Goal: Information Seeking & Learning: Compare options

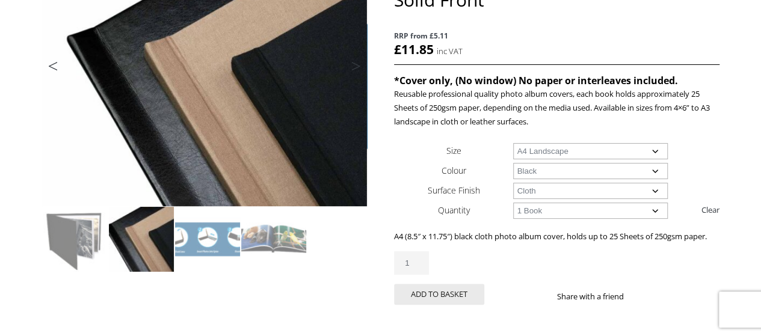
scroll to position [200, 0]
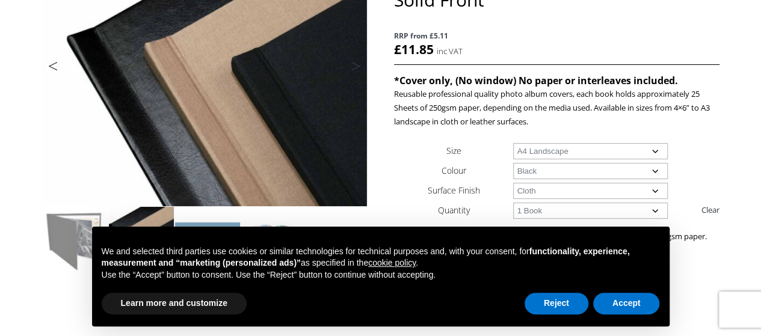
drag, startPoint x: 211, startPoint y: 234, endPoint x: 613, endPoint y: 282, distance: 404.6
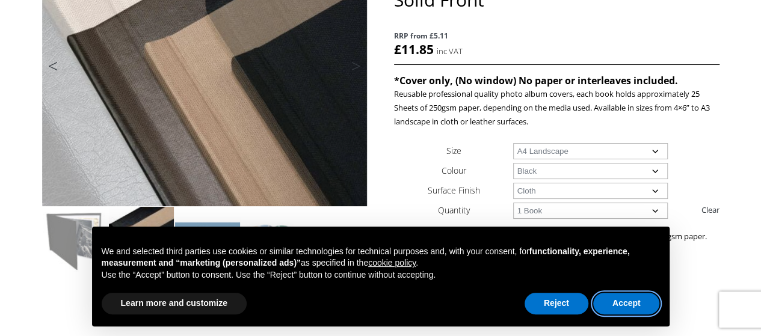
click at [617, 309] on button "Accept" at bounding box center [626, 304] width 67 height 22
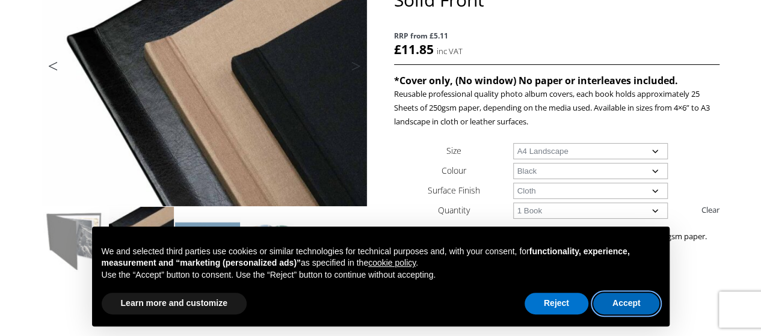
click at [649, 308] on button "Accept" at bounding box center [626, 304] width 67 height 22
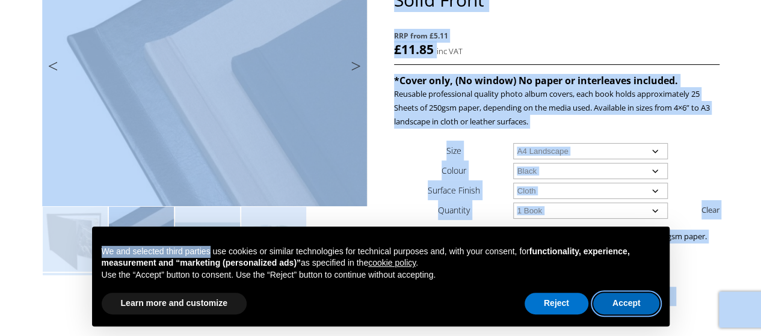
click at [631, 300] on button "Accept" at bounding box center [626, 304] width 67 height 22
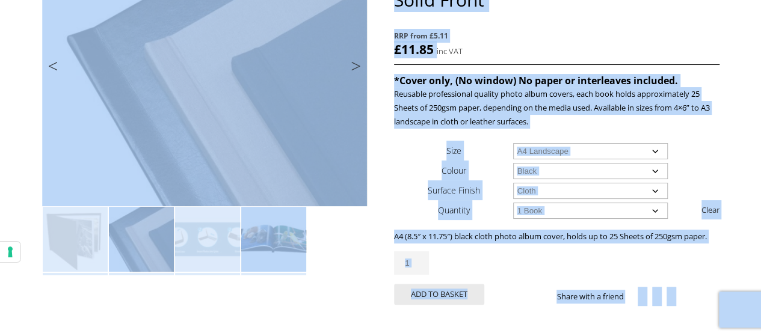
click at [262, 251] on img at bounding box center [273, 239] width 65 height 65
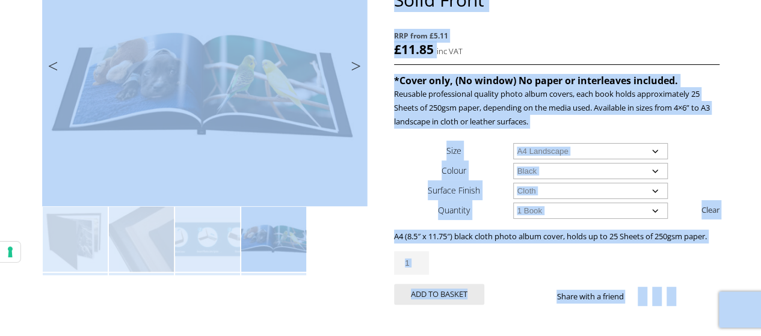
scroll to position [0, 0]
click at [366, 275] on ol at bounding box center [204, 240] width 325 height 69
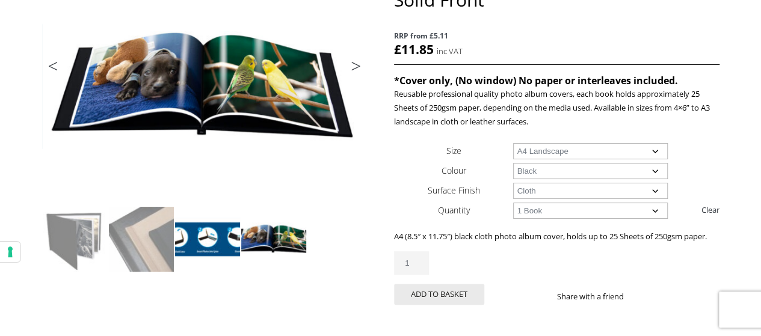
click at [201, 229] on img at bounding box center [207, 239] width 65 height 65
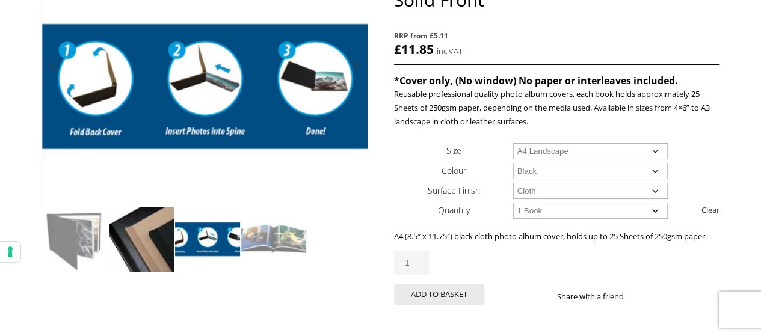
click at [143, 233] on img at bounding box center [141, 239] width 65 height 65
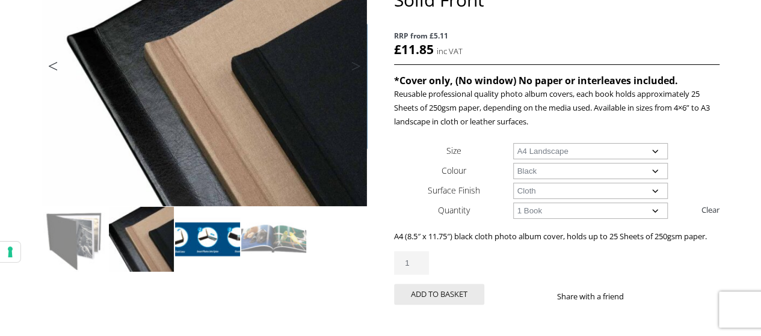
click at [229, 235] on img at bounding box center [207, 239] width 65 height 65
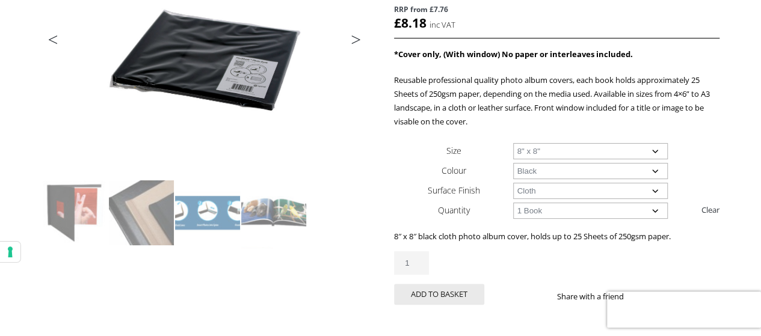
scroll to position [227, 0]
click at [358, 37] on link "Next" at bounding box center [350, 42] width 34 height 11
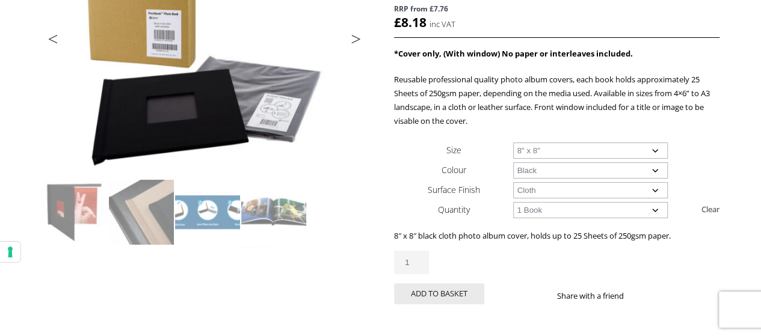
click at [360, 37] on link "Next" at bounding box center [350, 42] width 34 height 11
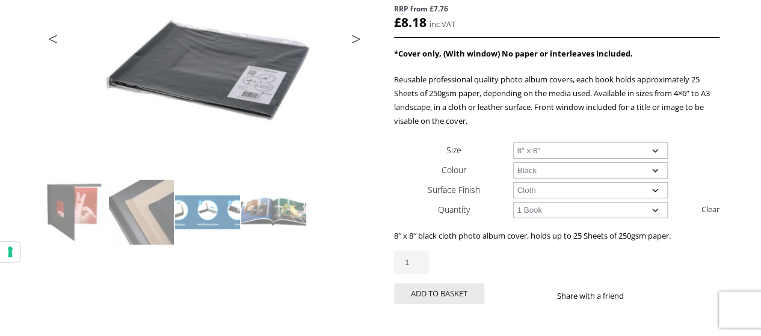
click at [363, 40] on li "Next" at bounding box center [350, 40] width 34 height 17
click at [369, 48] on div "Previous Next Pinchbook Photo Book Covers* with Front Window RRP from £7.76 £ 8…" at bounding box center [380, 204] width 677 height 530
click at [357, 37] on link "Next" at bounding box center [350, 42] width 34 height 11
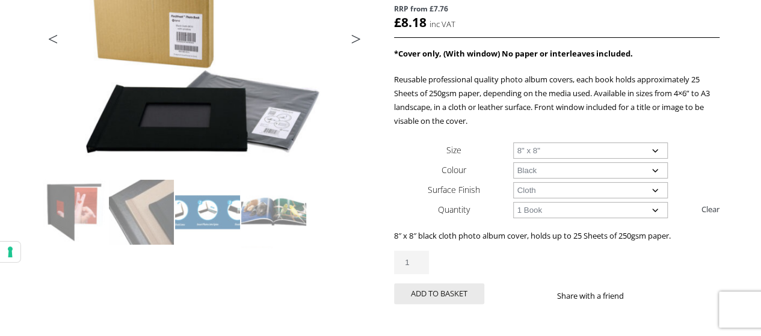
click at [357, 37] on link "Next" at bounding box center [350, 42] width 34 height 11
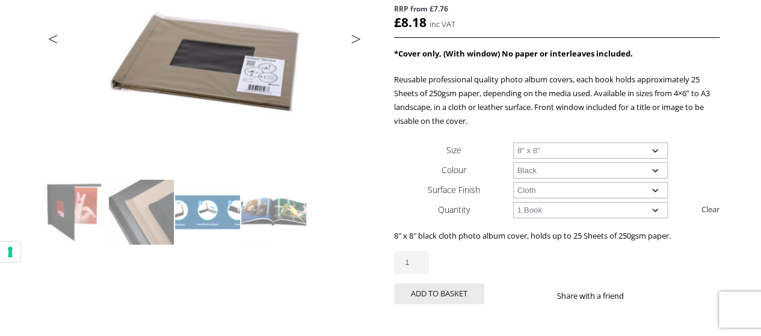
click at [357, 37] on link "Next" at bounding box center [350, 42] width 34 height 11
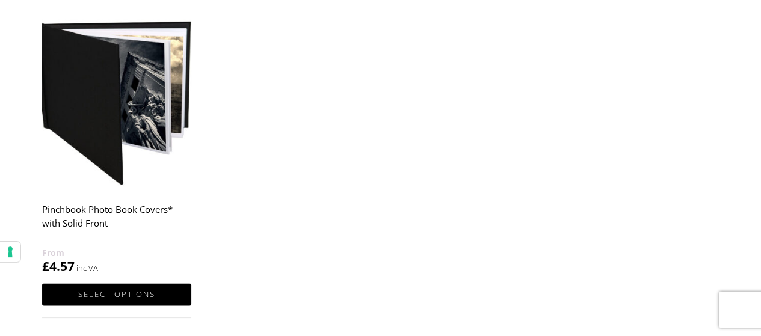
scroll to position [720, 0]
